Goal: Task Accomplishment & Management: Use online tool/utility

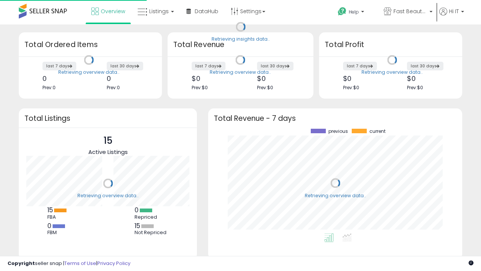
scroll to position [104, 239]
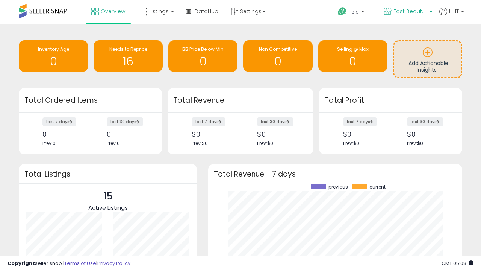
click at [407, 12] on span "Fast Beauty ([GEOGRAPHIC_DATA])" at bounding box center [410, 12] width 34 height 8
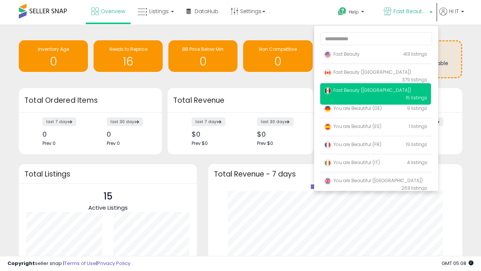
click at [375, 163] on span "You are Beautiful (IT)" at bounding box center [352, 162] width 56 height 6
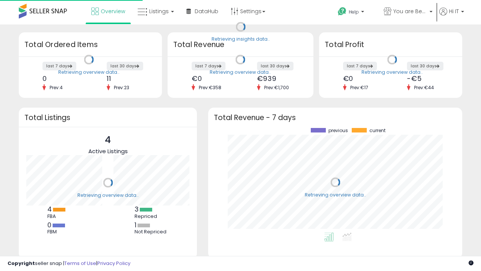
scroll to position [104, 239]
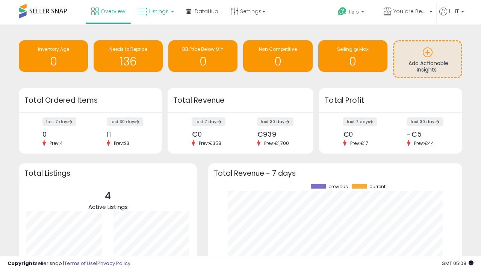
click at [155, 11] on span "Listings" at bounding box center [159, 12] width 20 height 8
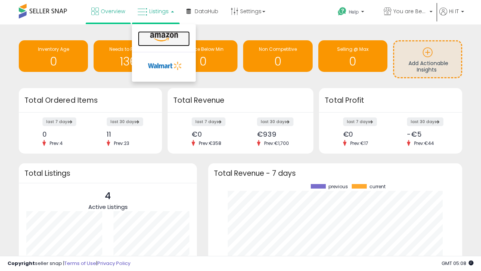
click at [163, 37] on icon at bounding box center [164, 37] width 33 height 10
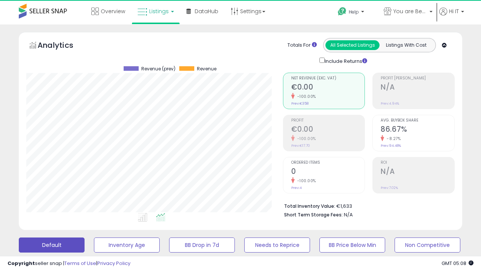
scroll to position [154, 256]
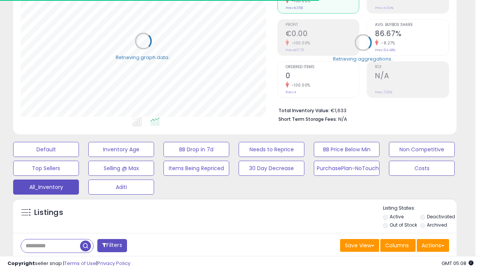
scroll to position [0, 0]
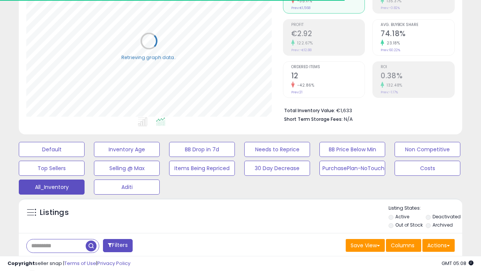
click at [53, 261] on span "Last 30 Days" at bounding box center [54, 265] width 33 height 8
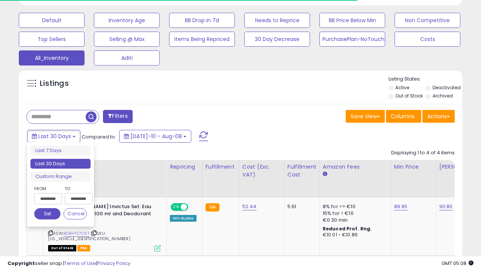
click at [60, 163] on li "Last 30 Days" at bounding box center [60, 164] width 60 height 10
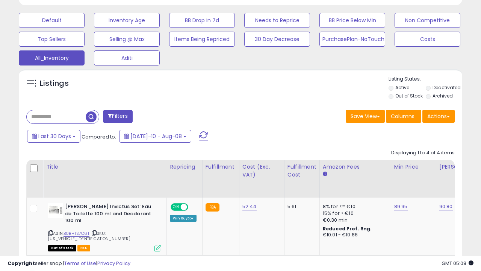
scroll to position [154, 256]
click at [439, 115] on button "Actions" at bounding box center [438, 116] width 32 height 13
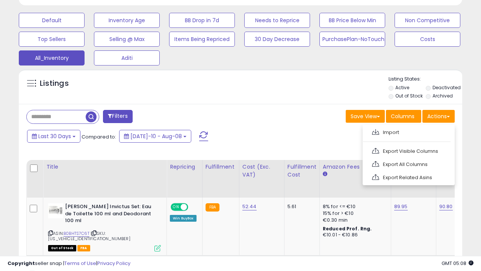
click at [408, 163] on link "Export All Columns" at bounding box center [408, 164] width 82 height 12
